Goal: Information Seeking & Learning: Learn about a topic

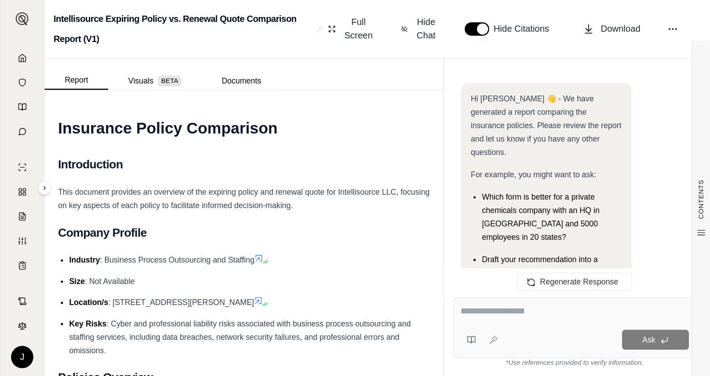
scroll to position [2346, 0]
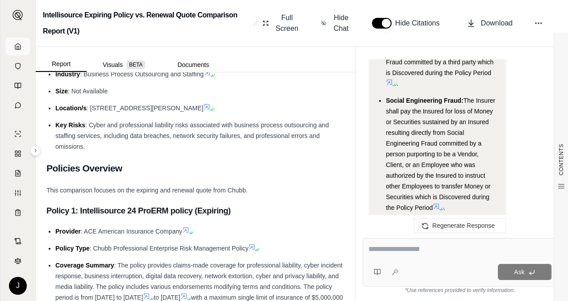
click at [16, 44] on icon at bounding box center [17, 46] width 7 height 7
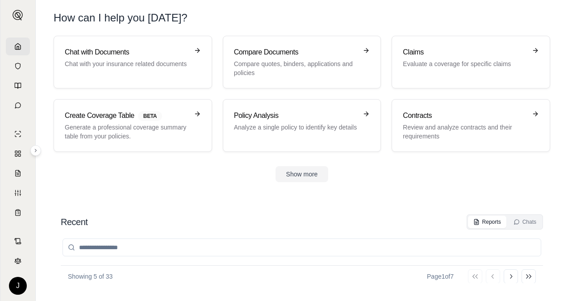
click at [104, 249] on input "search" at bounding box center [302, 248] width 479 height 18
type input "*"
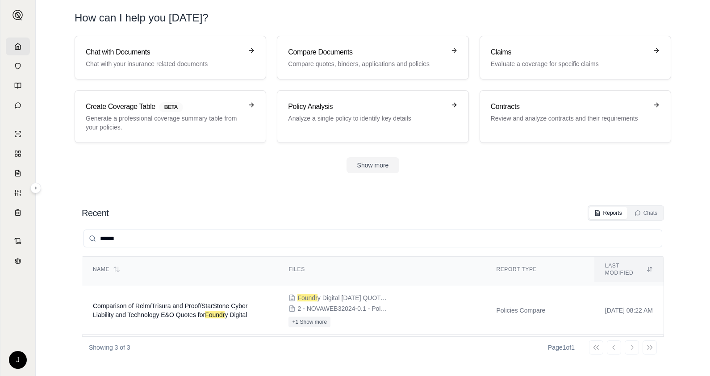
scroll to position [53, 0]
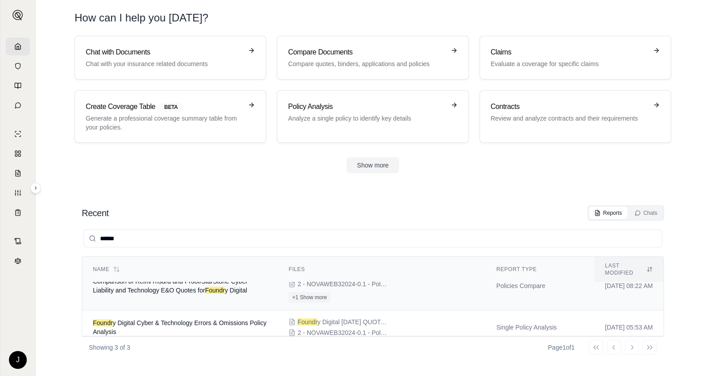
type input "******"
click at [163, 279] on span "Comparison of Relm/Trisura and Proof/StarStone Cyber Liability and Technology E…" at bounding box center [170, 286] width 155 height 16
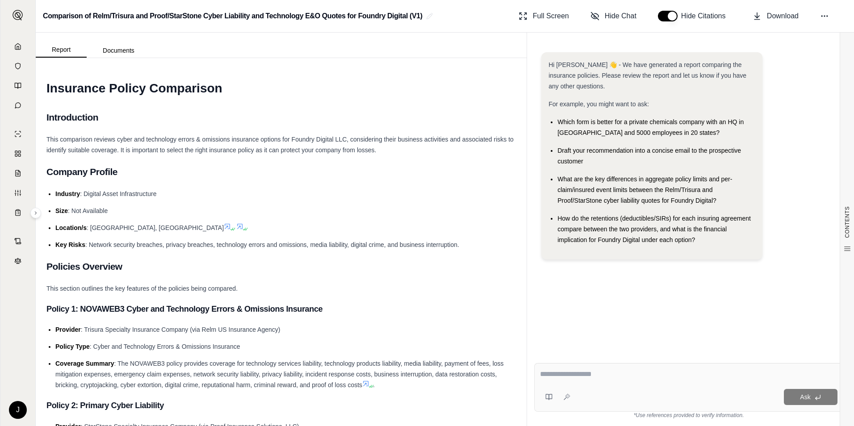
click at [561, 301] on div "Ask" at bounding box center [688, 387] width 309 height 49
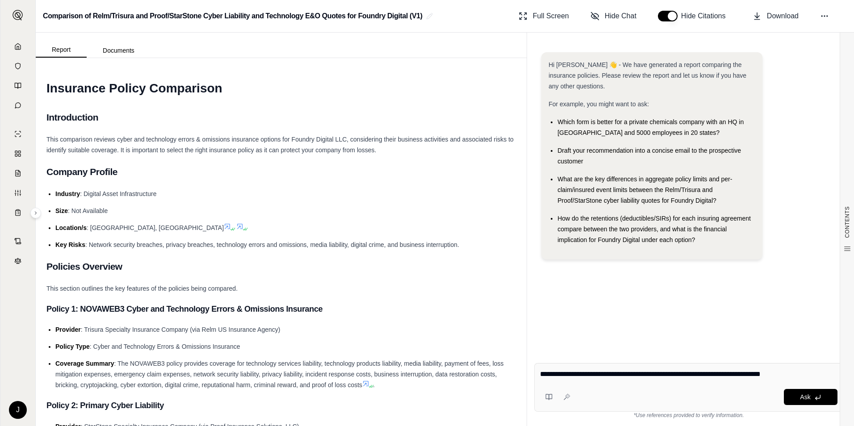
click at [568, 277] on div "Hi [PERSON_NAME] 👋 - We have generated a report comparing the insurance policie…" at bounding box center [688, 197] width 309 height 304
click at [568, 301] on textarea "**********" at bounding box center [689, 374] width 298 height 11
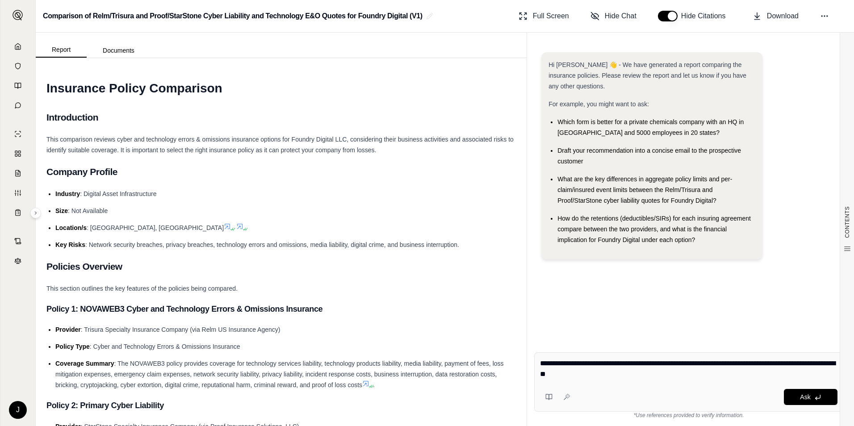
type textarea "**********"
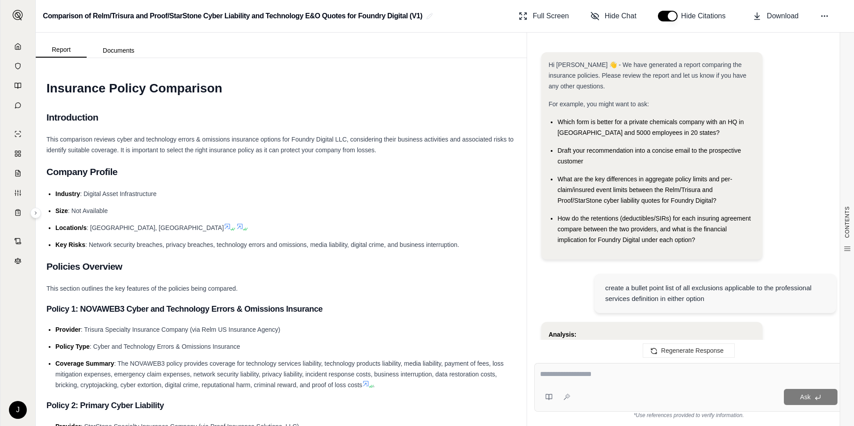
scroll to position [2869, 0]
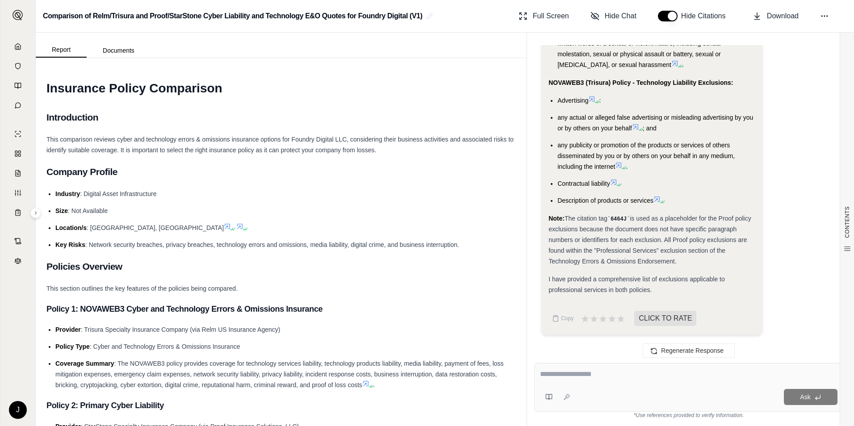
click at [568, 164] on span "any publicity or promotion of the products or services of others disseminated b…" at bounding box center [646, 156] width 177 height 29
click at [568, 201] on span "Description of products or services" at bounding box center [606, 200] width 96 height 7
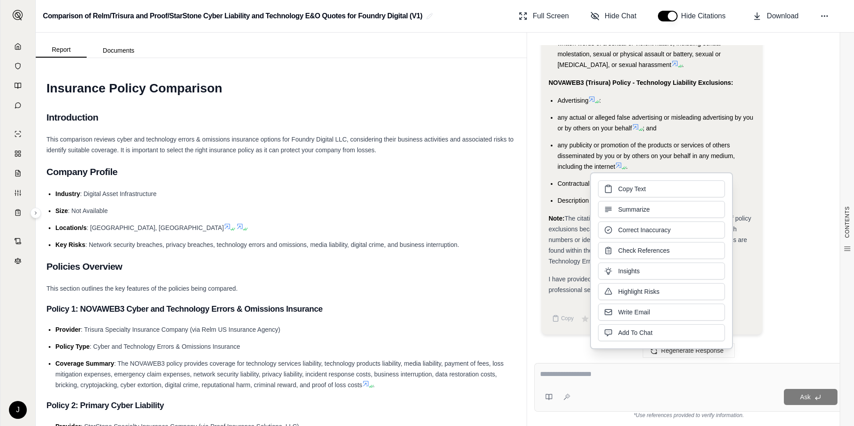
drag, startPoint x: 628, startPoint y: 201, endPoint x: 572, endPoint y: 213, distance: 57.2
click at [568, 213] on div "Note: The citation tag 6464J is used as a placeholder for the Proof policy excl…" at bounding box center [652, 240] width 207 height 54
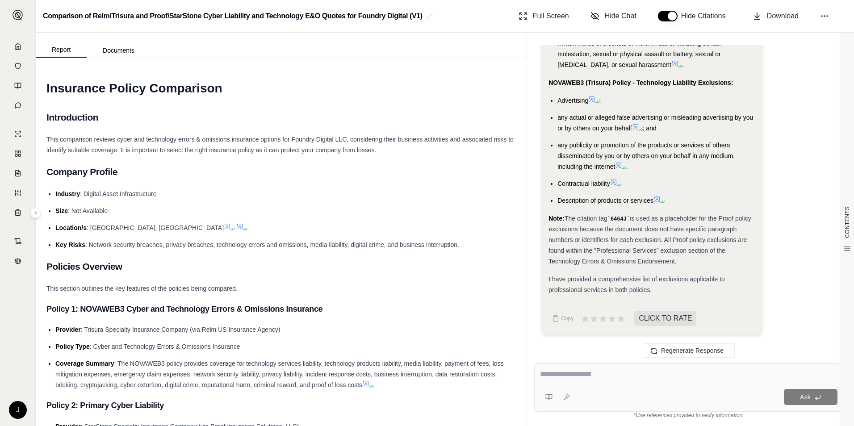
scroll to position [2824, 0]
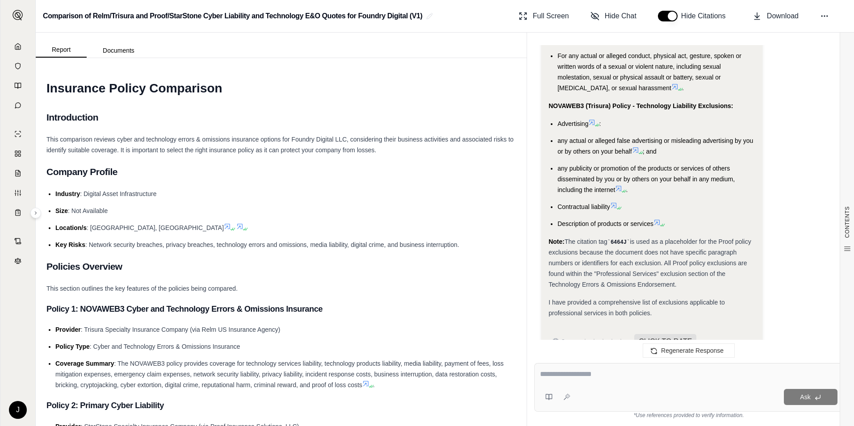
click at [568, 155] on span "any actual or alleged false advertising or misleading advertising by you or by …" at bounding box center [656, 146] width 196 height 18
drag, startPoint x: 590, startPoint y: 174, endPoint x: 569, endPoint y: 123, distance: 55.1
click at [568, 109] on strong "NOVAWEB3 (Trisura) Policy - Technology Liability Exclusions:" at bounding box center [641, 105] width 184 height 7
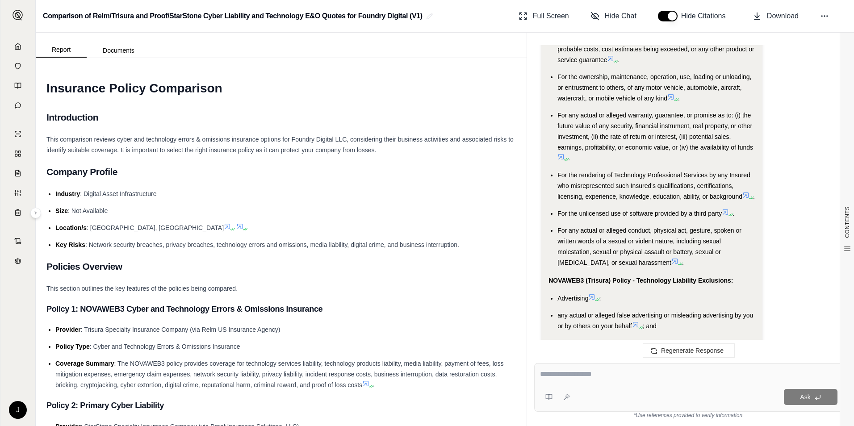
scroll to position [2646, 0]
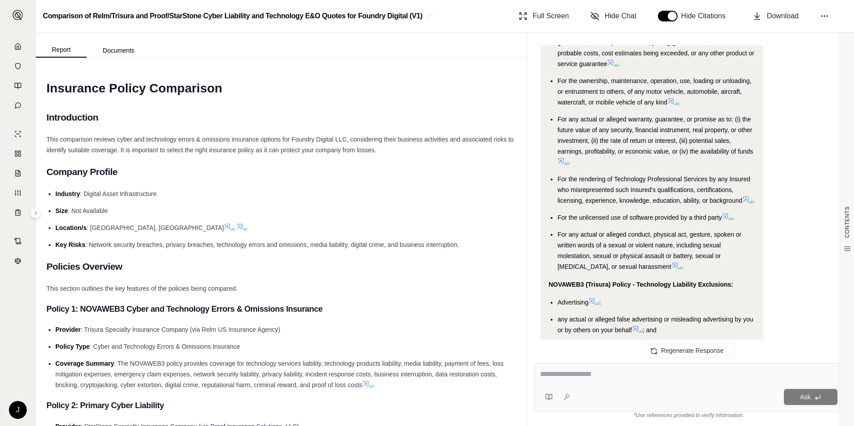
click at [568, 138] on span "For any actual or alleged warranty, guarantee, or promise as to: (i) the future…" at bounding box center [656, 135] width 196 height 39
drag, startPoint x: 591, startPoint y: 138, endPoint x: 570, endPoint y: 93, distance: 49.6
click at [568, 93] on span "For the ownership, maintenance, operation, use, loading or unloading, or entrus…" at bounding box center [655, 91] width 194 height 29
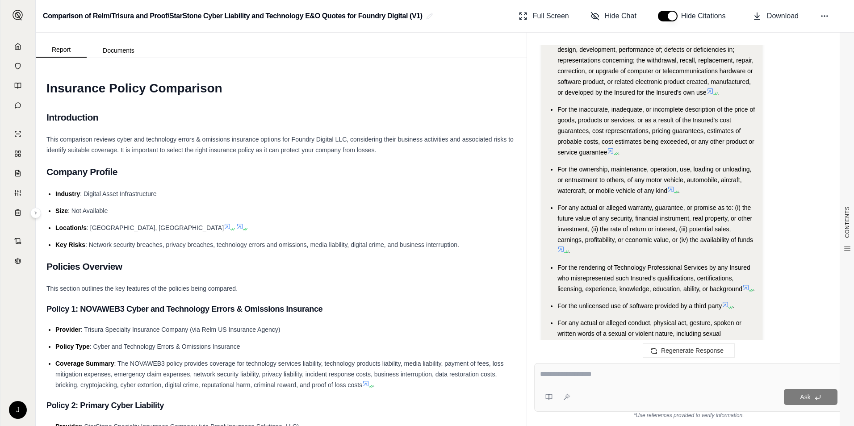
scroll to position [2556, 0]
click at [568, 143] on span "For the inaccurate, inadequate, or incomplete description of the price of goods…" at bounding box center [656, 132] width 197 height 50
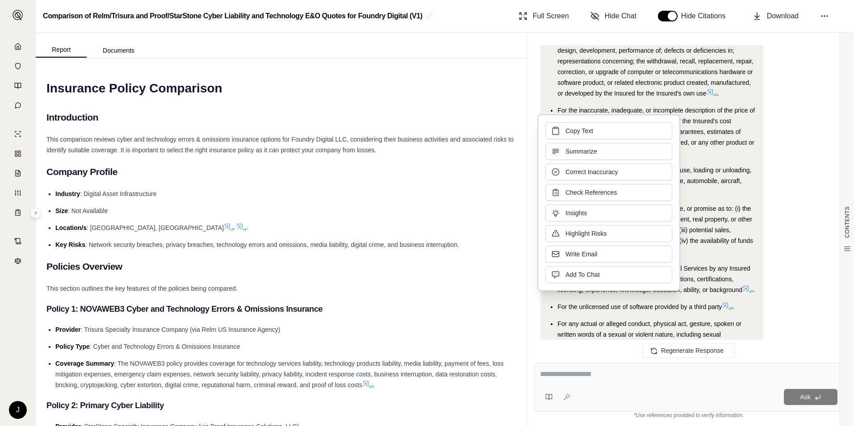
click at [568, 139] on span "For the inaccurate, inadequate, or incomplete description of the price of goods…" at bounding box center [656, 132] width 197 height 50
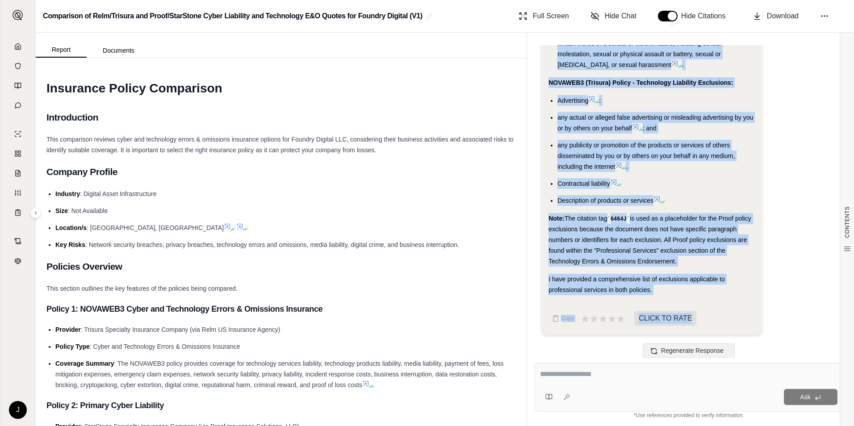
scroll to position [2869, 0]
drag, startPoint x: 548, startPoint y: 100, endPoint x: 669, endPoint y: 194, distance: 153.4
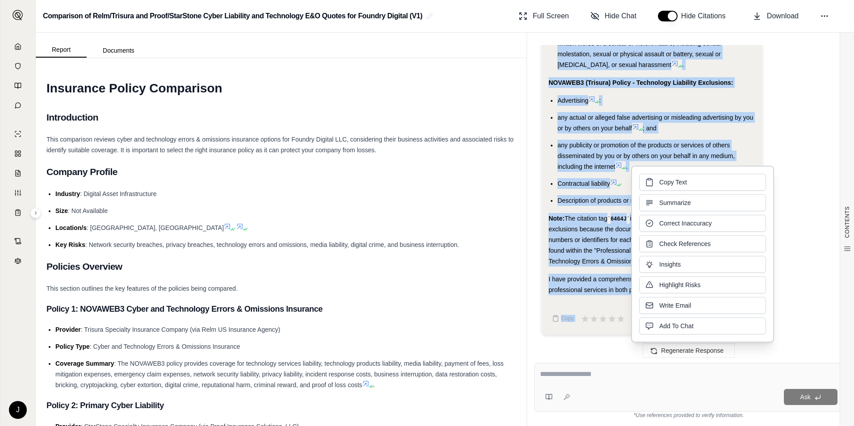
drag, startPoint x: 669, startPoint y: 194, endPoint x: 594, endPoint y: 151, distance: 86.8
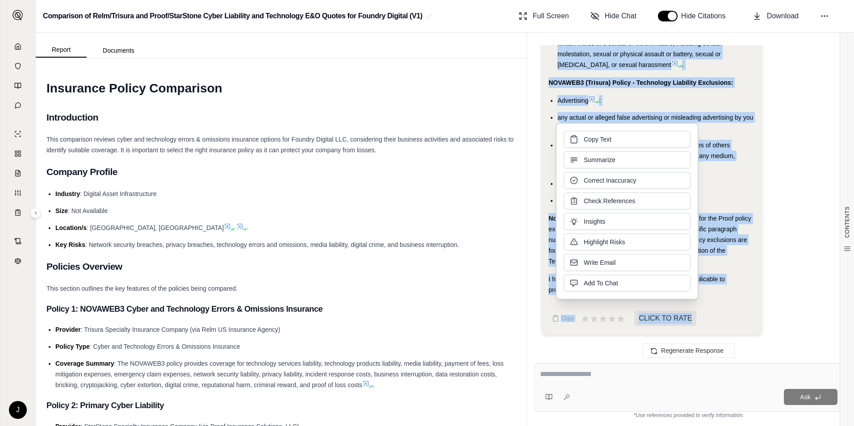
drag, startPoint x: 594, startPoint y: 151, endPoint x: 591, endPoint y: 140, distance: 11.5
click at [568, 140] on span "Copy Text" at bounding box center [598, 139] width 28 height 9
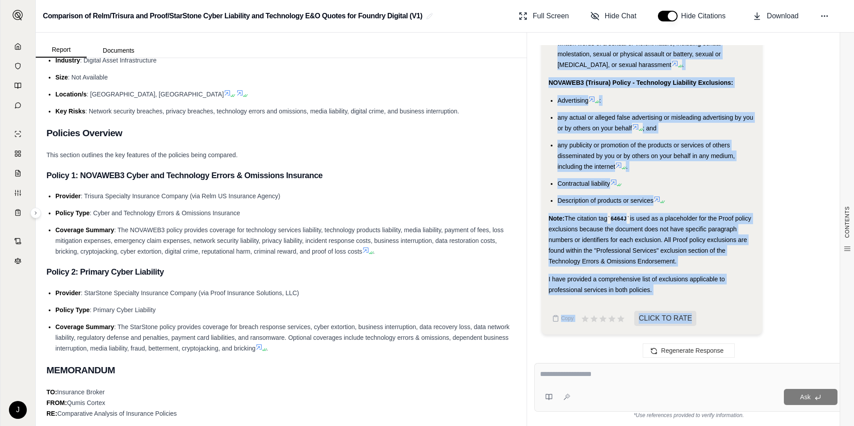
scroll to position [134, 0]
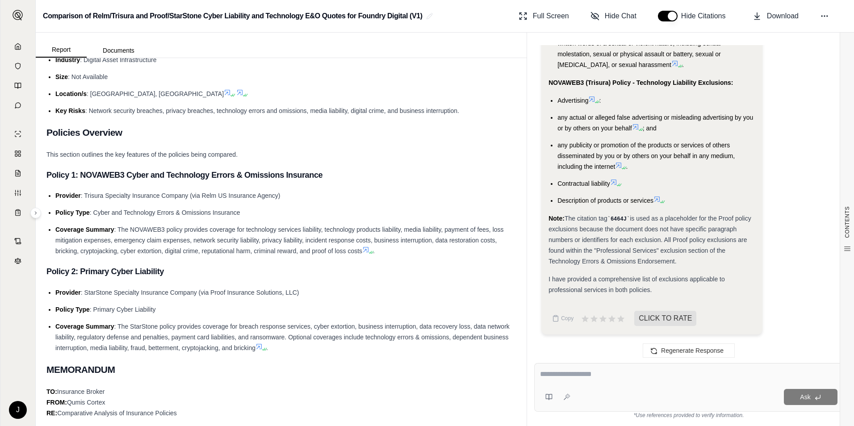
click at [370, 293] on li "Provider : StarStone Specialty Insurance Company (via Proof Insurance Solutions…" at bounding box center [285, 292] width 461 height 11
click at [568, 301] on textarea at bounding box center [689, 374] width 298 height 11
type textarea "*"
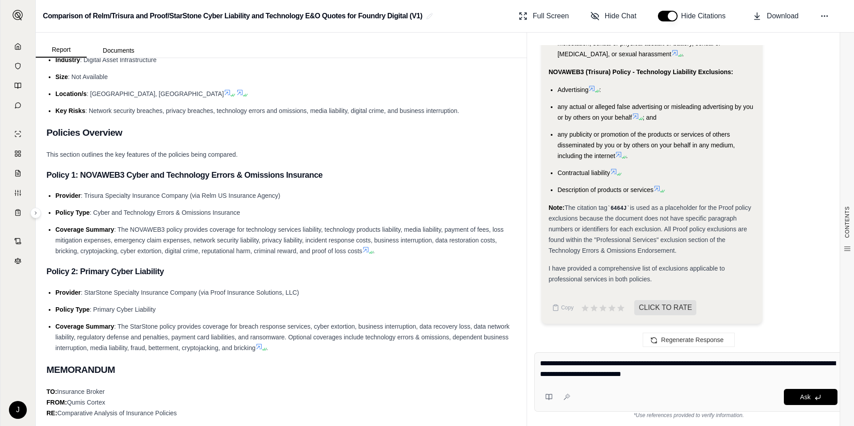
type textarea "**********"
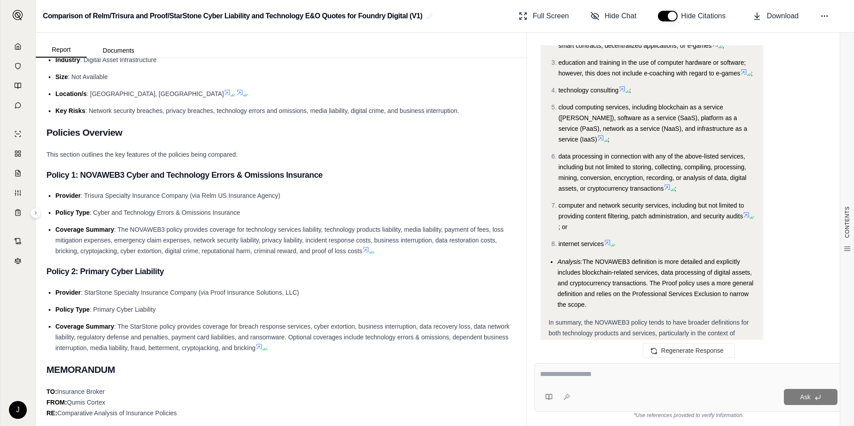
scroll to position [4722, 0]
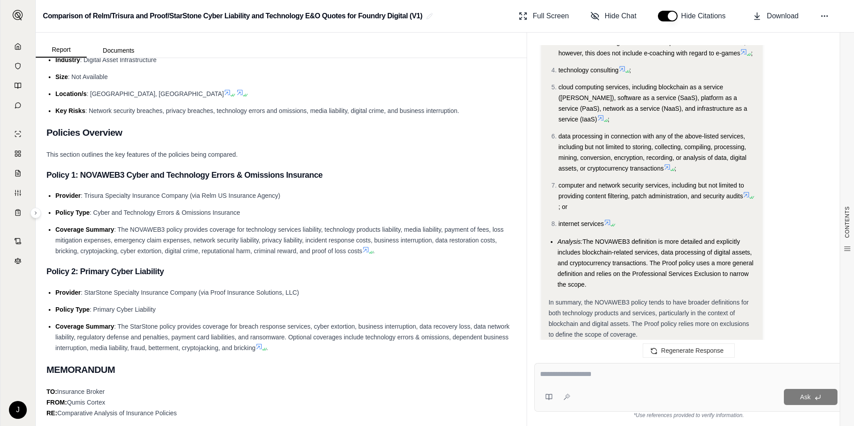
click at [568, 260] on span "The NOVAWEB3 definition is more detailed and explicitly includes blockchain-rel…" at bounding box center [656, 263] width 196 height 50
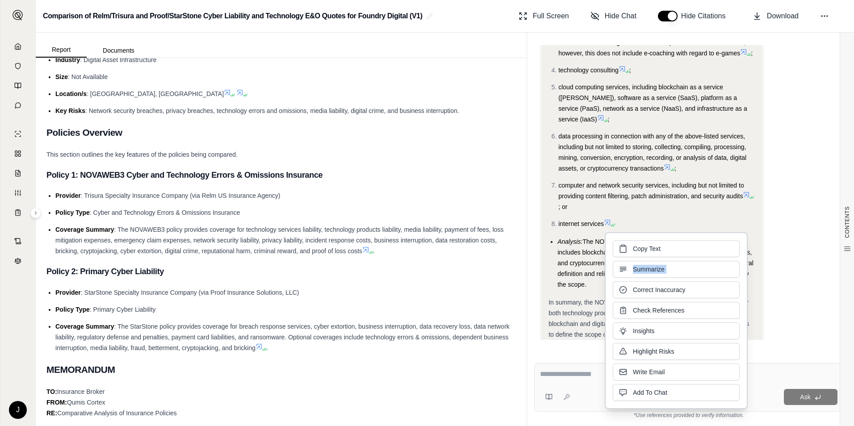
click at [568, 260] on div "Copy Text Summarize Correct Inaccuracy Check References Insights Highlight Risk…" at bounding box center [676, 320] width 127 height 161
drag, startPoint x: 643, startPoint y: 260, endPoint x: 579, endPoint y: 257, distance: 64.4
click at [568, 257] on li "Analysis: The NOVAWEB3 definition is more detailed and explicitly includes bloc…" at bounding box center [657, 263] width 198 height 54
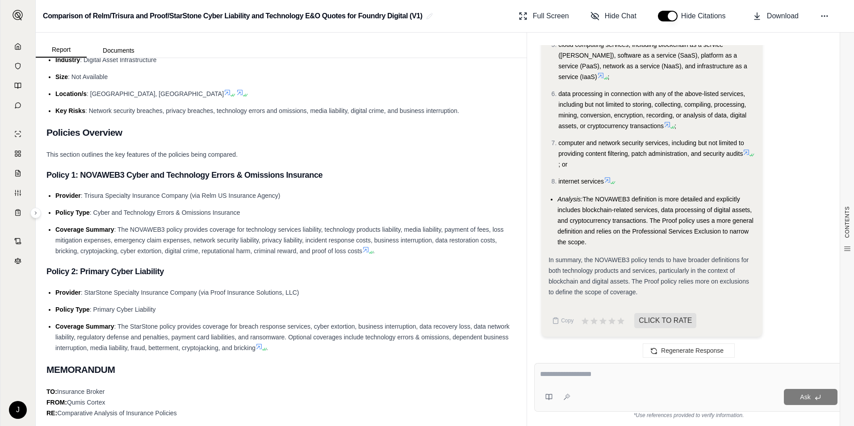
scroll to position [4767, 0]
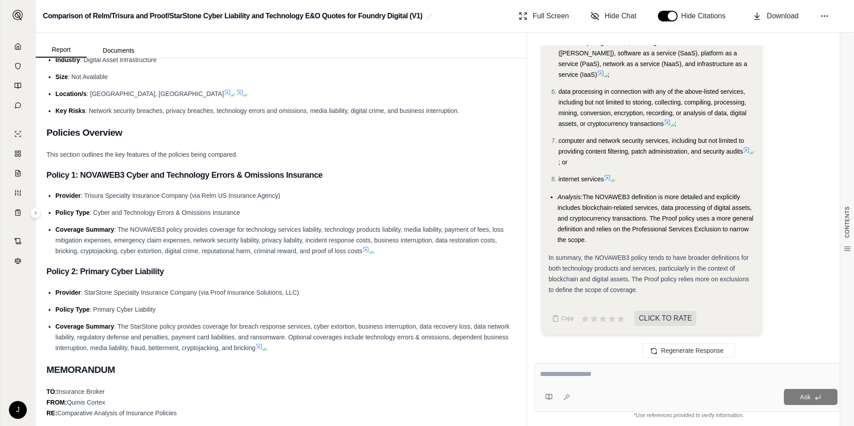
click at [568, 243] on span "The NOVAWEB3 definition is more detailed and explicitly includes blockchain-rel…" at bounding box center [656, 218] width 196 height 50
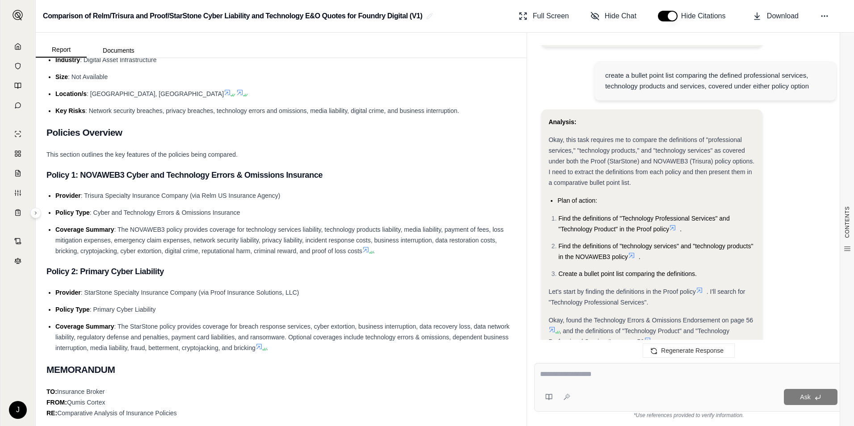
scroll to position [3076, 0]
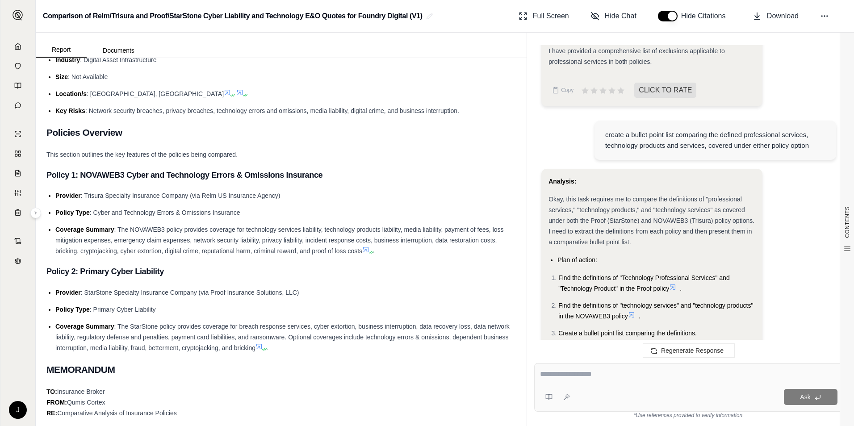
drag, startPoint x: 594, startPoint y: 239, endPoint x: 548, endPoint y: 220, distance: 49.7
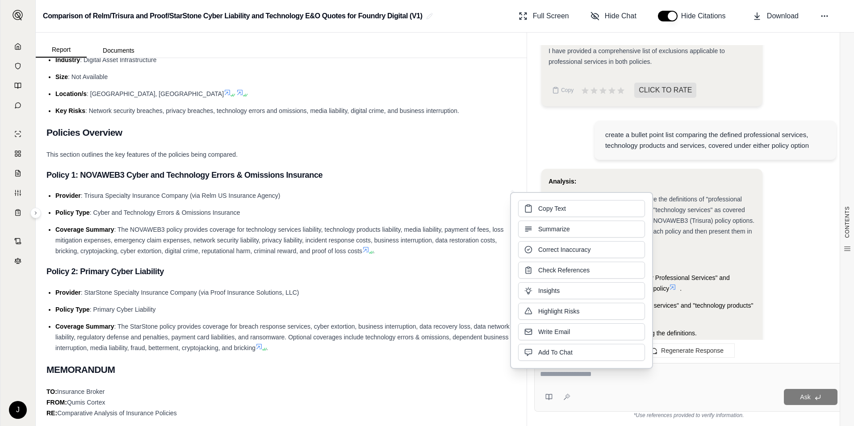
drag, startPoint x: 548, startPoint y: 220, endPoint x: 597, endPoint y: 210, distance: 50.2
click at [568, 212] on button "Copy Text" at bounding box center [581, 208] width 127 height 17
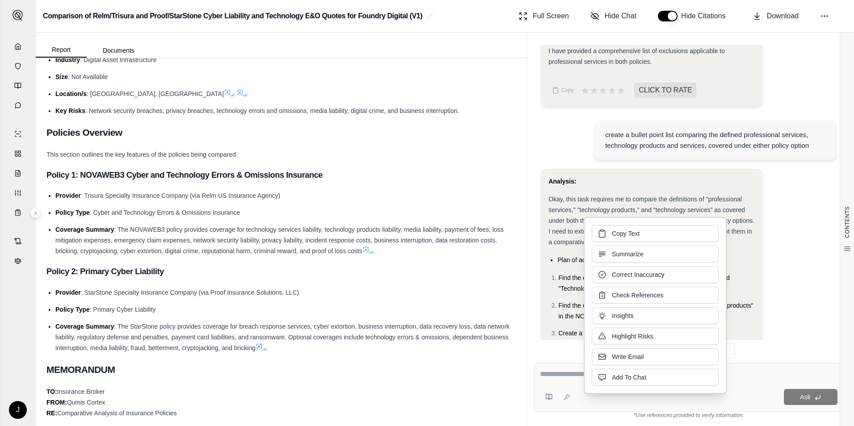
drag, startPoint x: 622, startPoint y: 245, endPoint x: 612, endPoint y: 235, distance: 14.5
click at [568, 235] on button "Copy Text" at bounding box center [655, 233] width 127 height 17
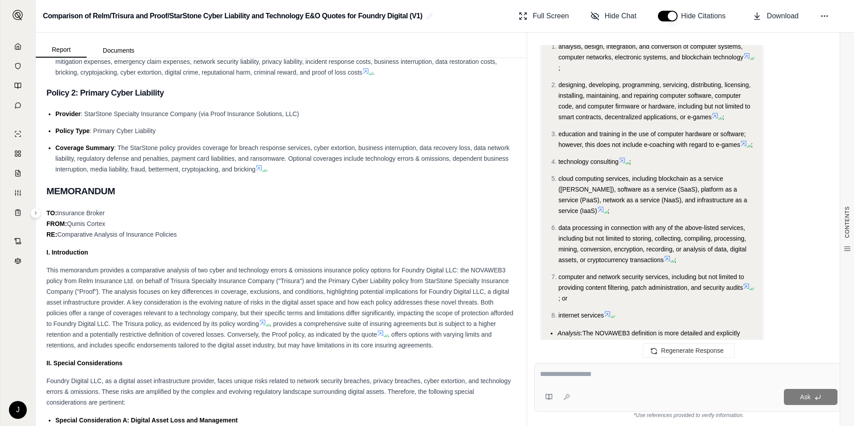
scroll to position [4767, 0]
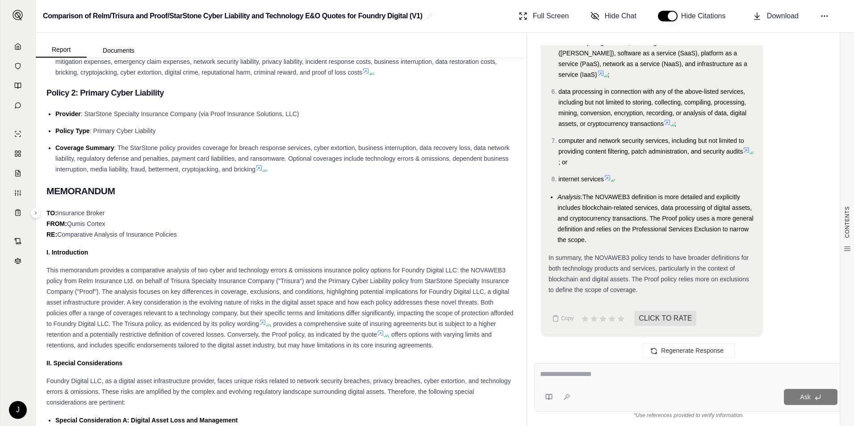
click at [565, 301] on textarea at bounding box center [689, 374] width 298 height 11
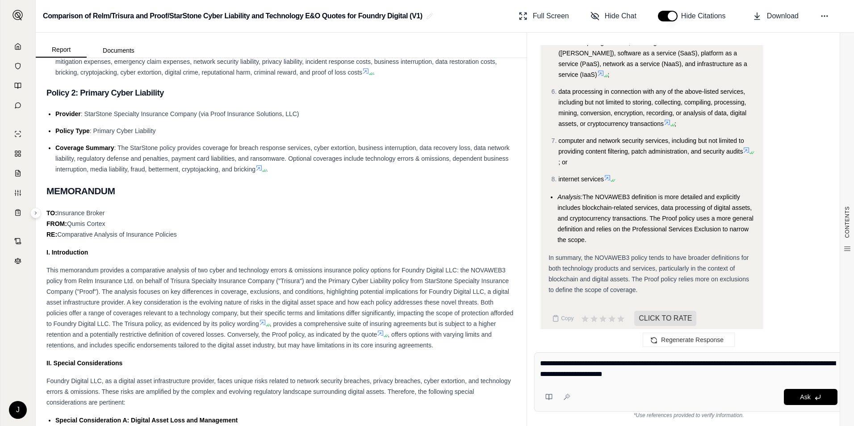
type textarea "**********"
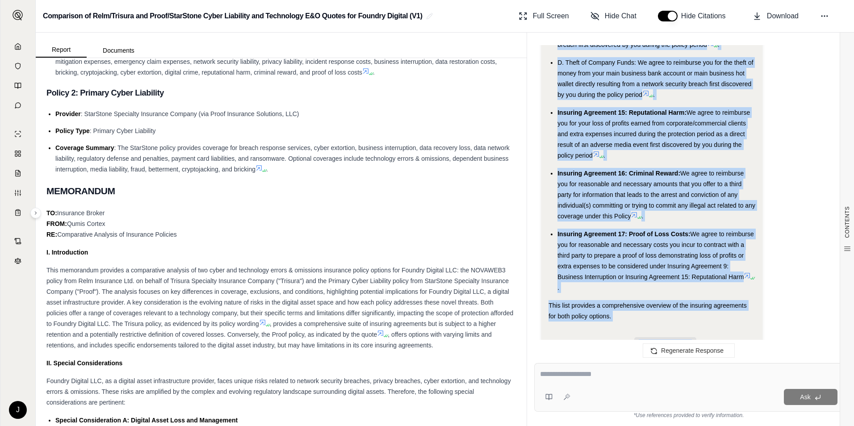
scroll to position [9756, 0]
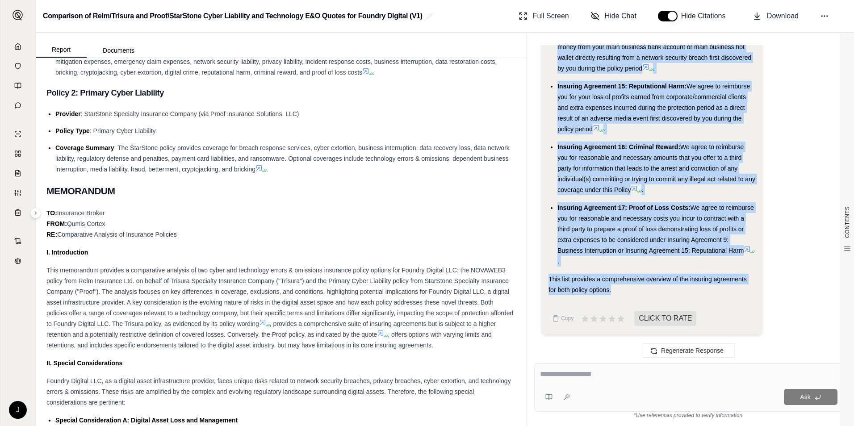
drag, startPoint x: 547, startPoint y: 193, endPoint x: 615, endPoint y: 292, distance: 120.1
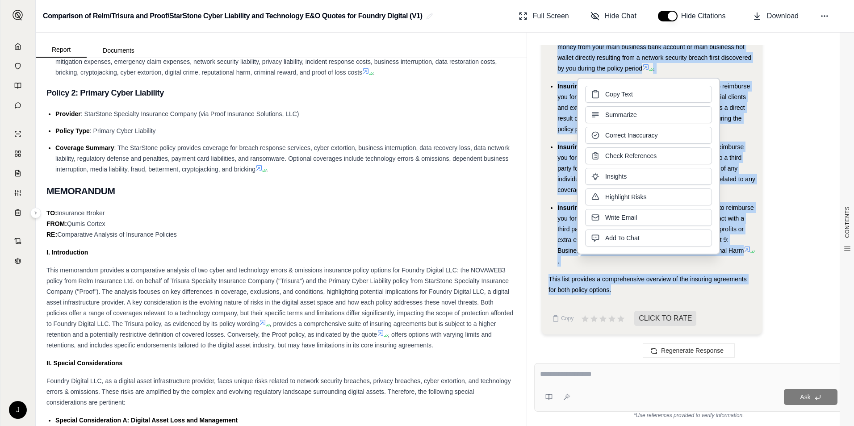
copy div "Here's a summary of the insuring agreements and a short description of each for…"
click at [564, 216] on span "We agree to reimburse you for reasonable and necessary costs you incur to contr…" at bounding box center [656, 229] width 197 height 50
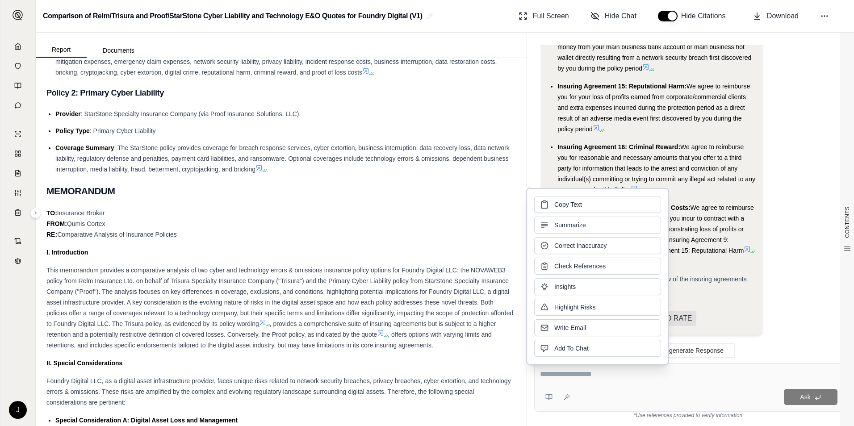
click at [568, 148] on span "Insuring Agreement 16: Criminal Reward:" at bounding box center [619, 146] width 123 height 7
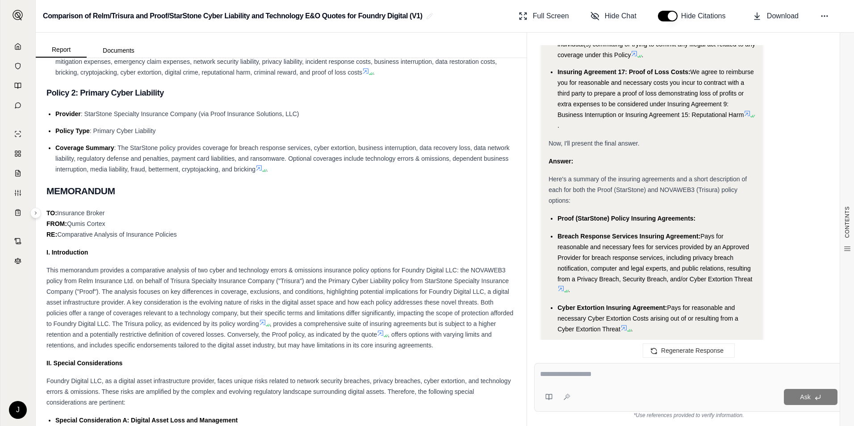
scroll to position [7567, 0]
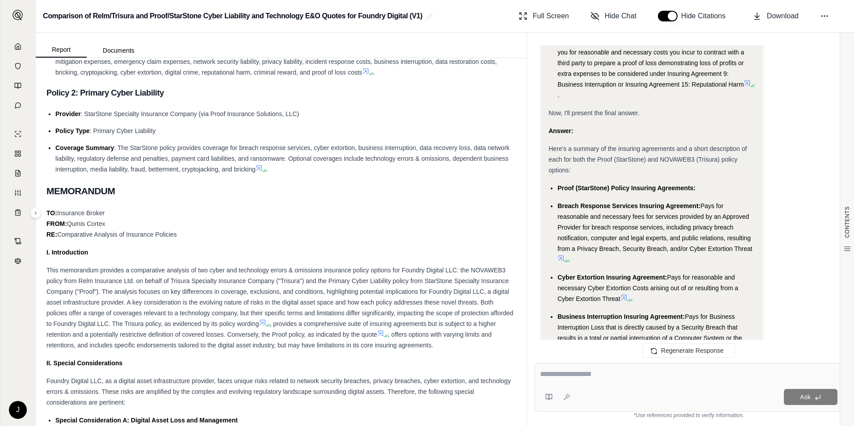
click at [568, 153] on div "Here's a summary of the insuring agreements and a short description of each for…" at bounding box center [652, 159] width 207 height 32
click at [568, 186] on span "Proof (StarStone) Policy Insuring Agreements:" at bounding box center [627, 187] width 138 height 7
click at [568, 187] on span "Proof (StarStone) Policy Insuring Agreements:" at bounding box center [627, 187] width 138 height 7
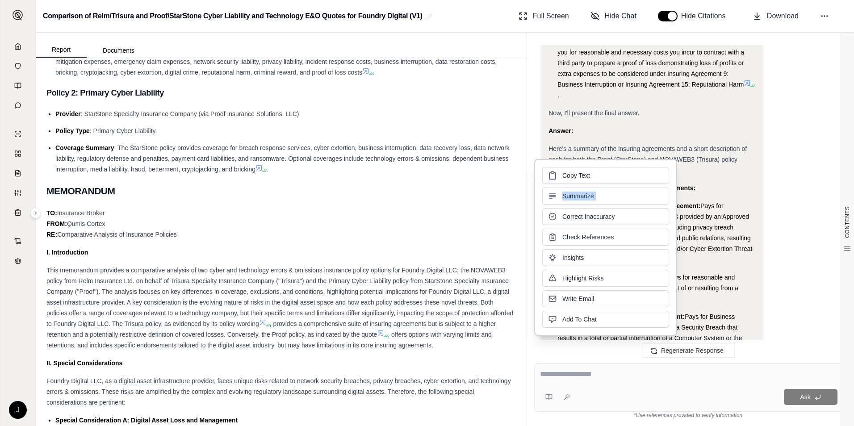
click at [568, 187] on div "Copy Text Summarize Correct Inaccuracy Check References Insights Highlight Risk…" at bounding box center [605, 247] width 127 height 161
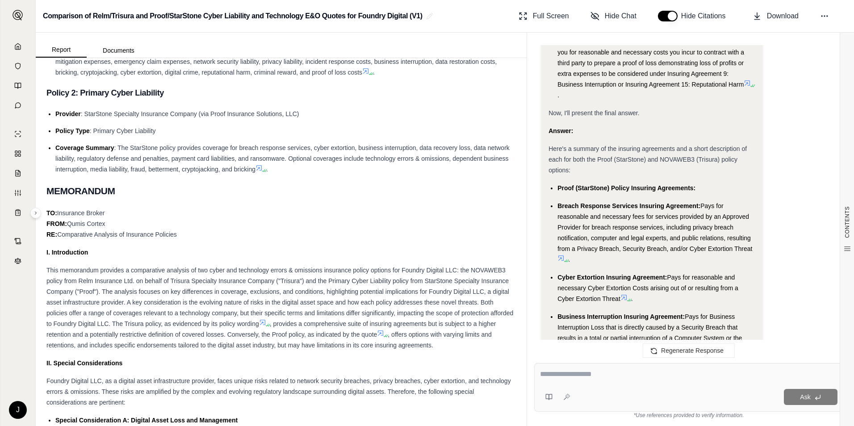
click at [568, 208] on span "Breach Response Services Insuring Agreement:" at bounding box center [629, 205] width 143 height 7
click at [560, 183] on div "Proof (StarStone) Policy Insuring Agreements:" at bounding box center [657, 188] width 198 height 11
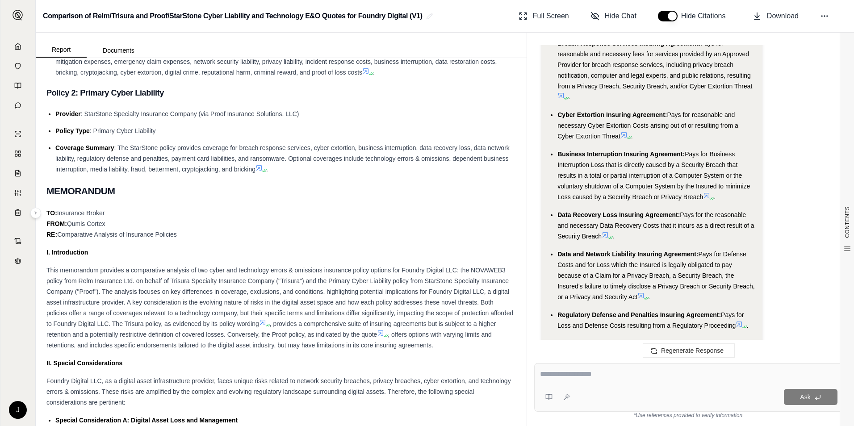
scroll to position [7595, 0]
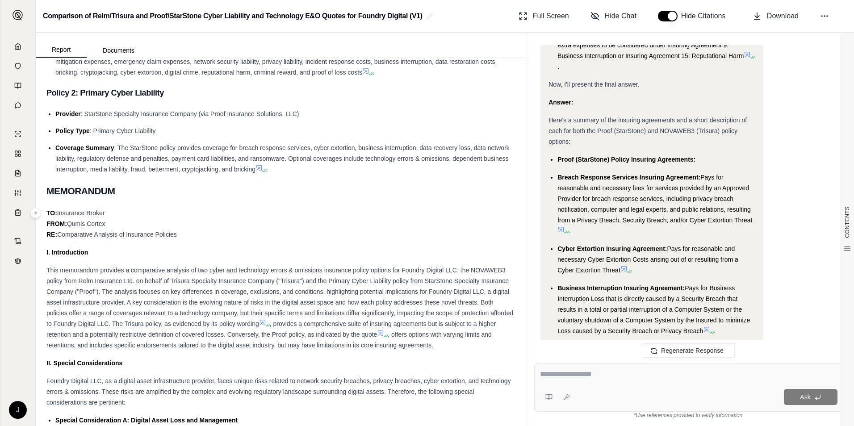
click at [568, 136] on div "Here's a summary of the insuring agreements and a short description of each for…" at bounding box center [652, 131] width 207 height 32
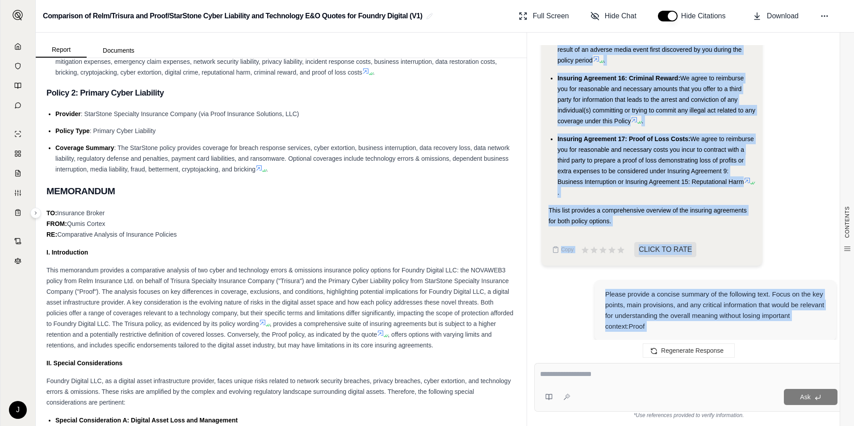
scroll to position [9918, 0]
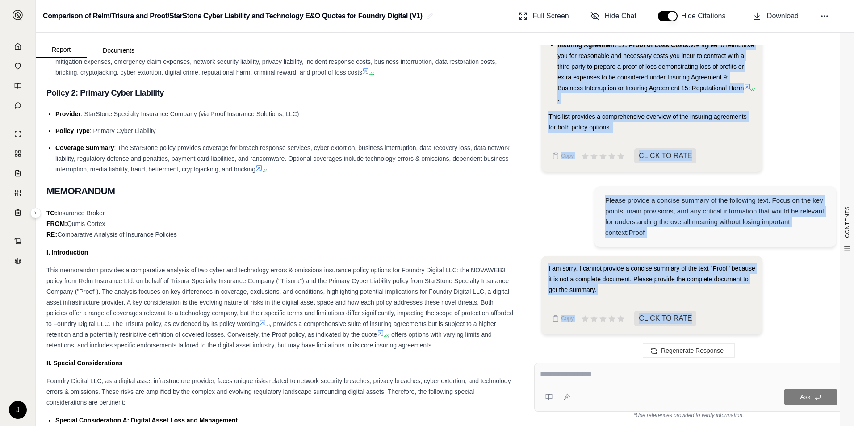
drag, startPoint x: 559, startPoint y: 160, endPoint x: 758, endPoint y: 85, distance: 212.8
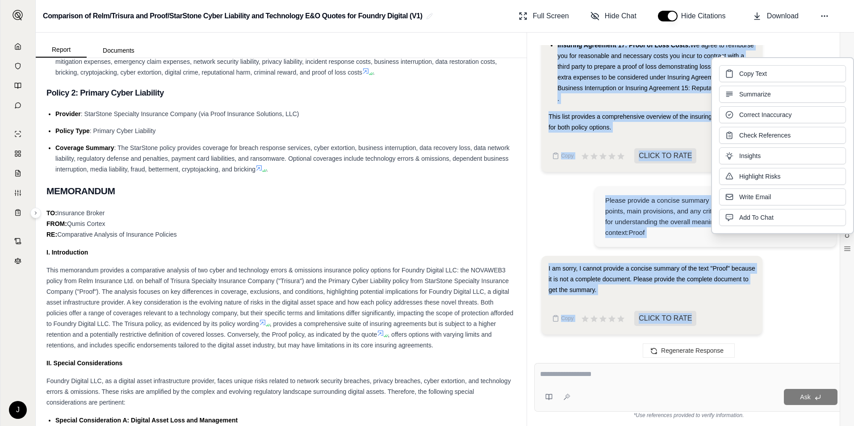
copy ul "Proof (StarStone) Policy Insuring Agreements: Breach Response Services Insuring…"
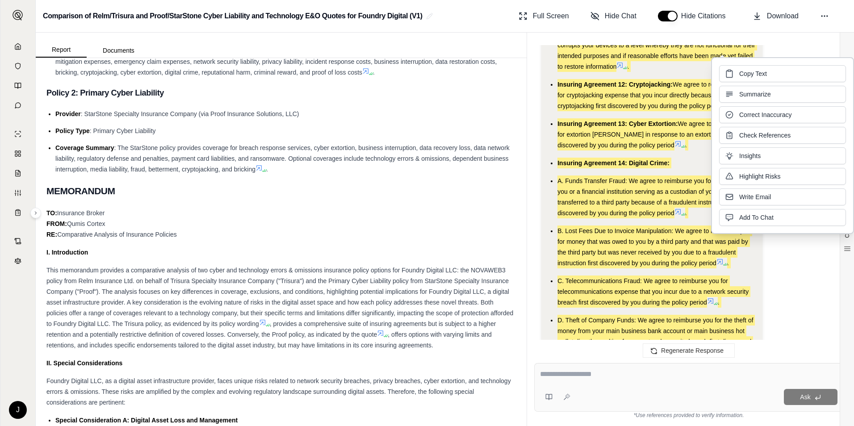
scroll to position [9561, 0]
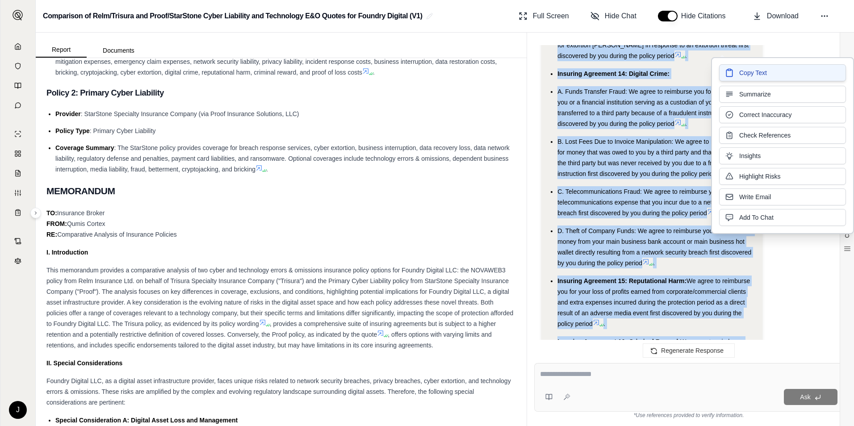
click at [568, 76] on icon at bounding box center [729, 73] width 6 height 7
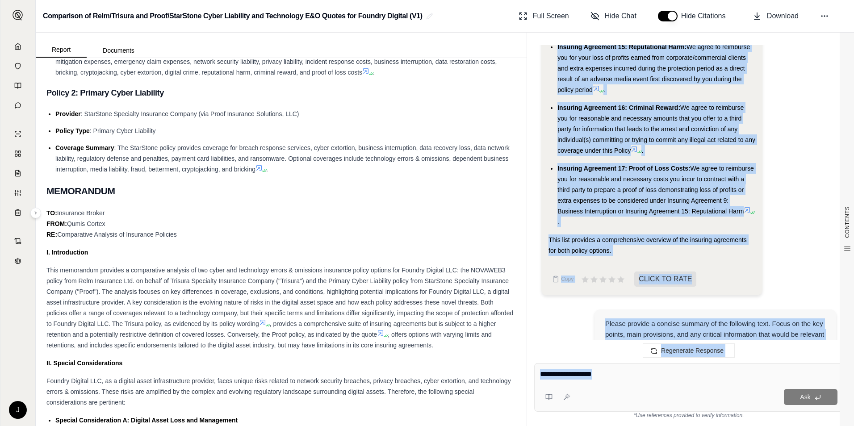
scroll to position [9918, 0]
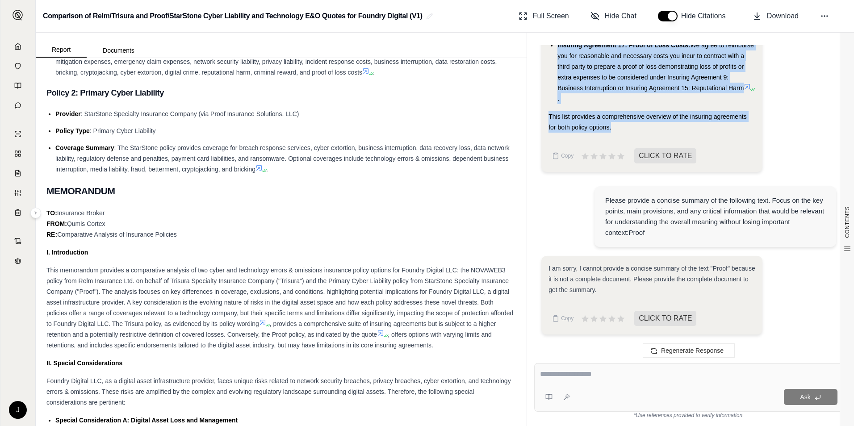
drag, startPoint x: 551, startPoint y: 143, endPoint x: 625, endPoint y: 125, distance: 75.8
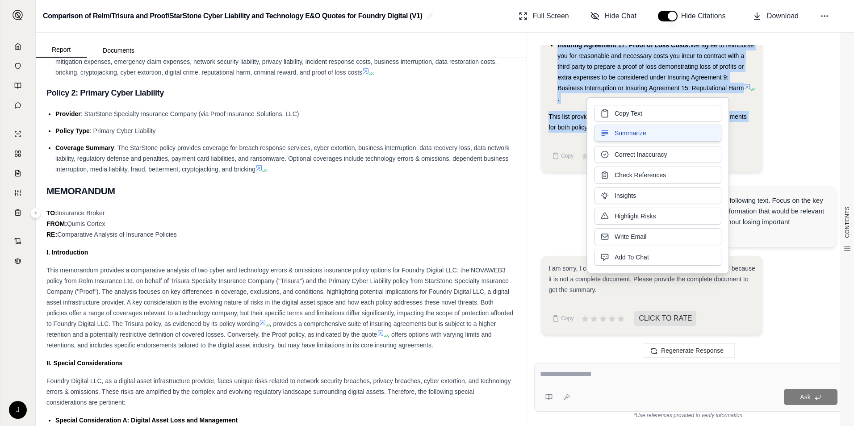
copy div "Okay, I need to create a bullet point list summarizing the insuring agreements …"
